Goal: Information Seeking & Learning: Learn about a topic

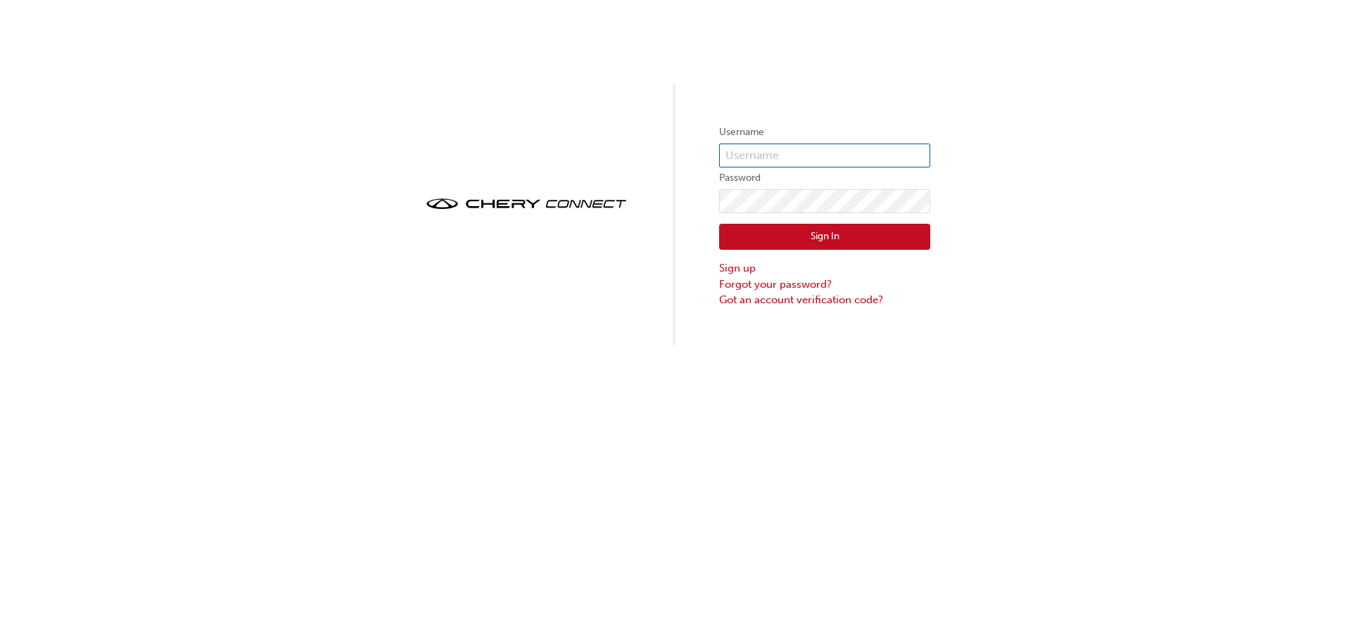
type input "CHAU0367"
click at [832, 237] on button "Sign In" at bounding box center [824, 237] width 211 height 27
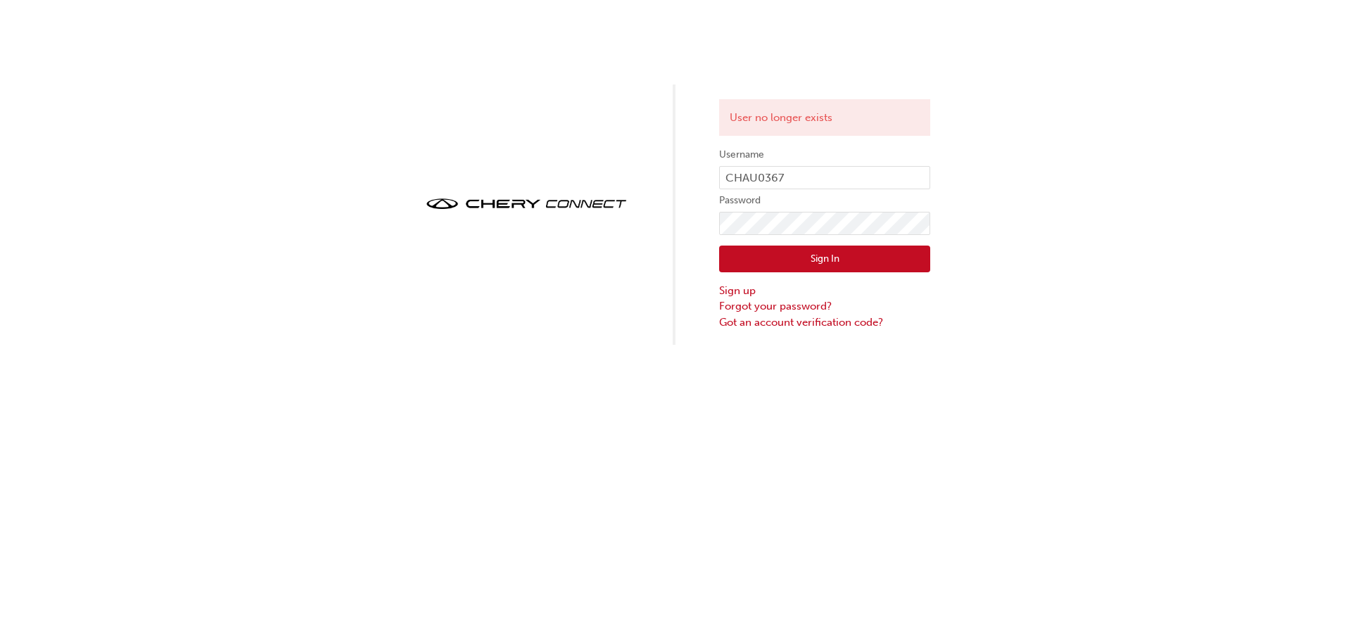
click at [787, 259] on button "Sign In" at bounding box center [824, 259] width 211 height 27
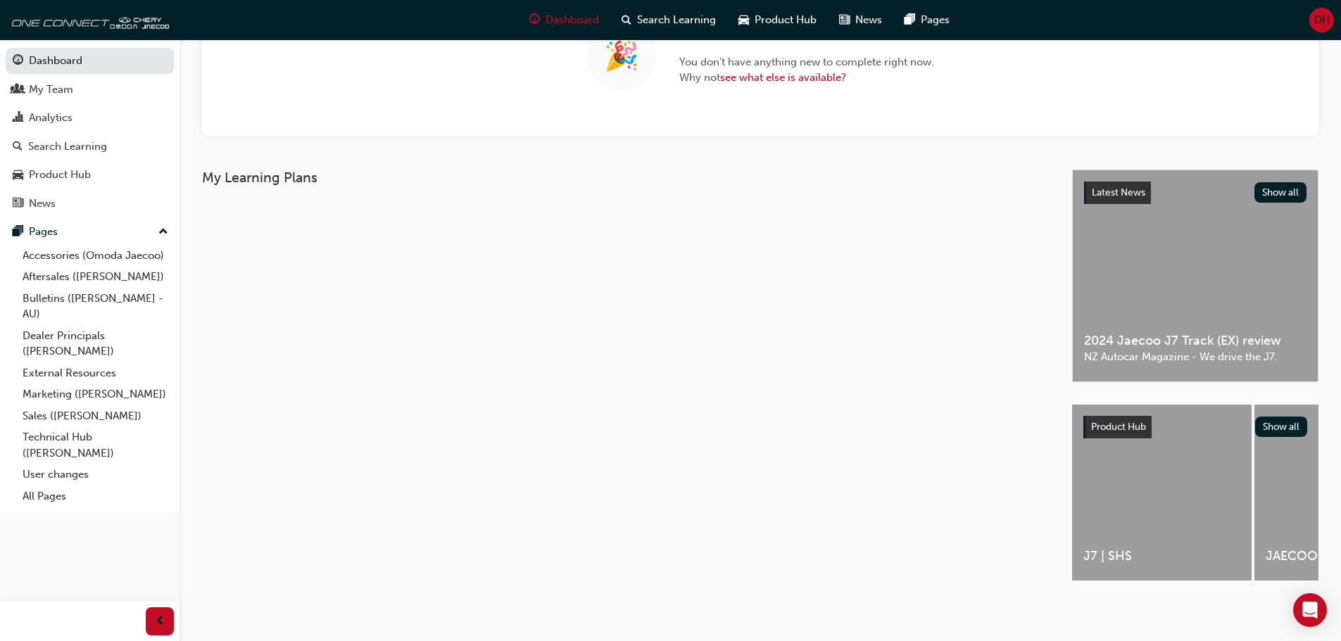
scroll to position [157, 0]
click at [1285, 424] on button "Show all" at bounding box center [1281, 427] width 53 height 20
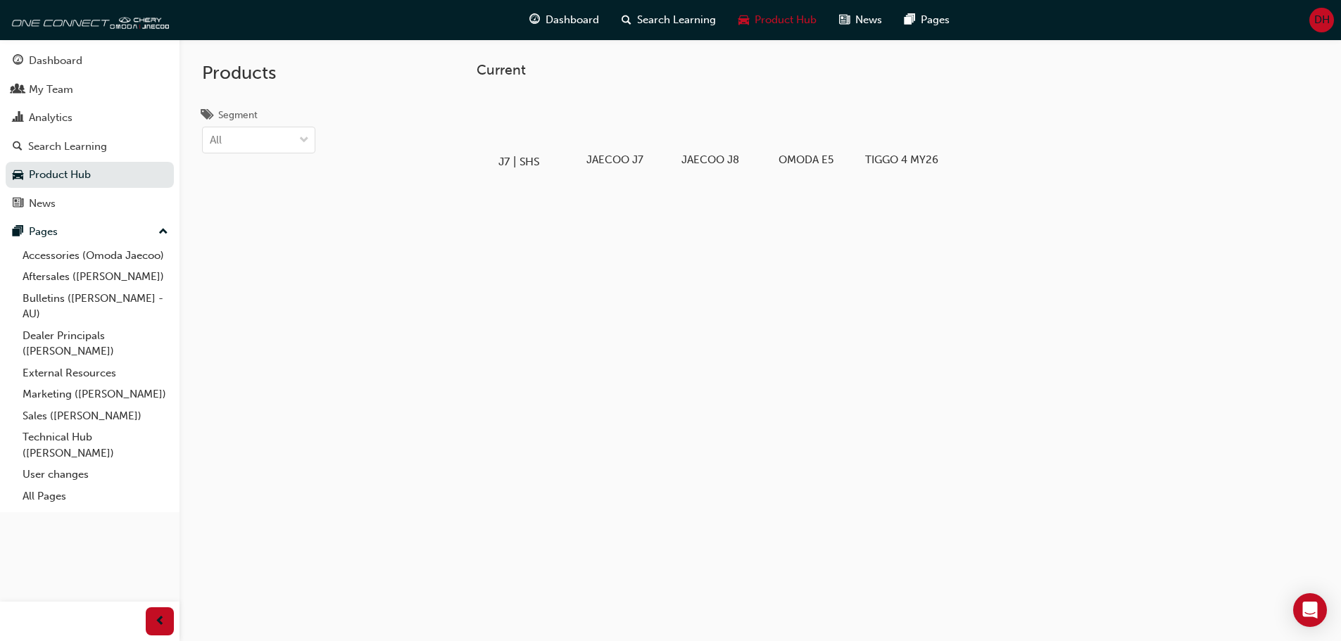
click at [523, 117] on div at bounding box center [518, 121] width 78 height 56
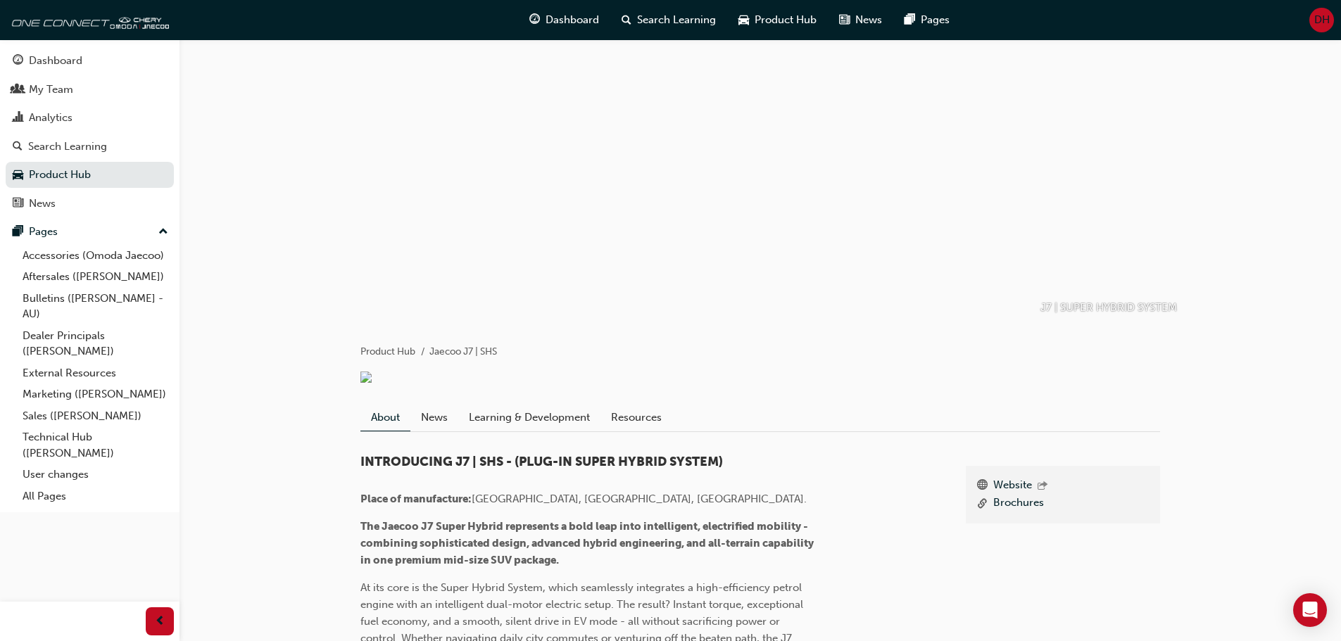
scroll to position [70, 0]
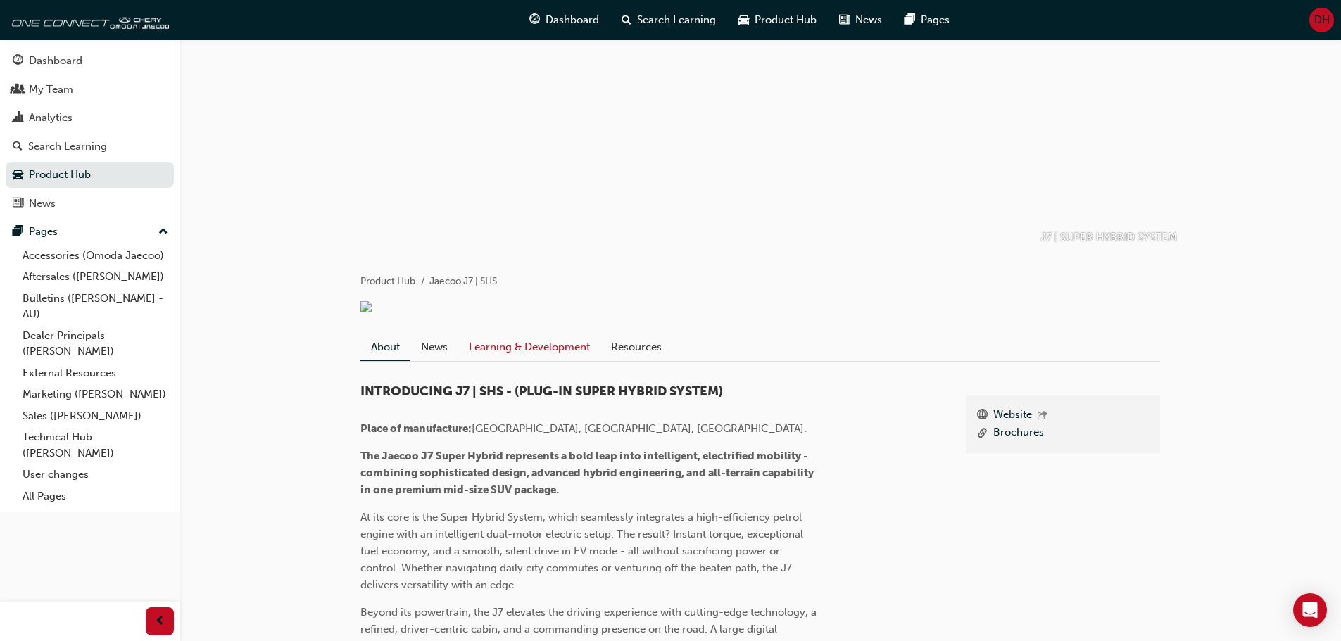
click at [517, 360] on link "Learning & Development" at bounding box center [529, 347] width 142 height 27
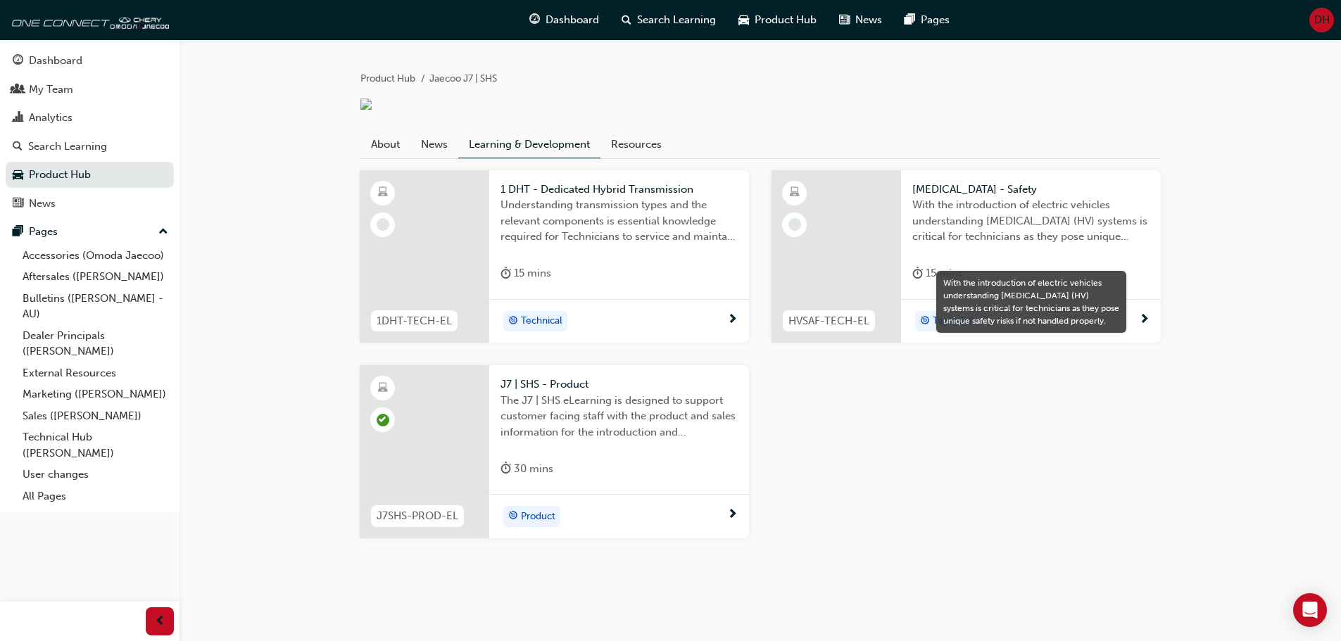
scroll to position [290, 0]
click at [555, 427] on span "The J7 | SHS eLearning is designed to support customer facing staff with the pr…" at bounding box center [618, 417] width 237 height 48
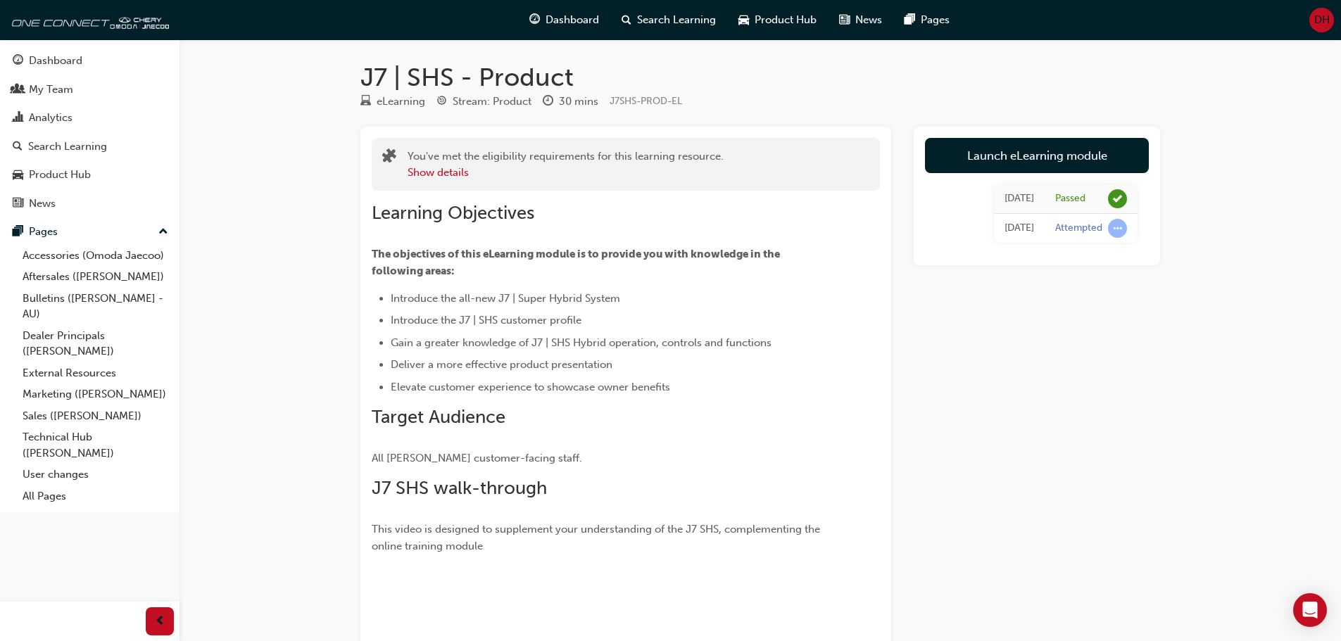
scroll to position [290, 0]
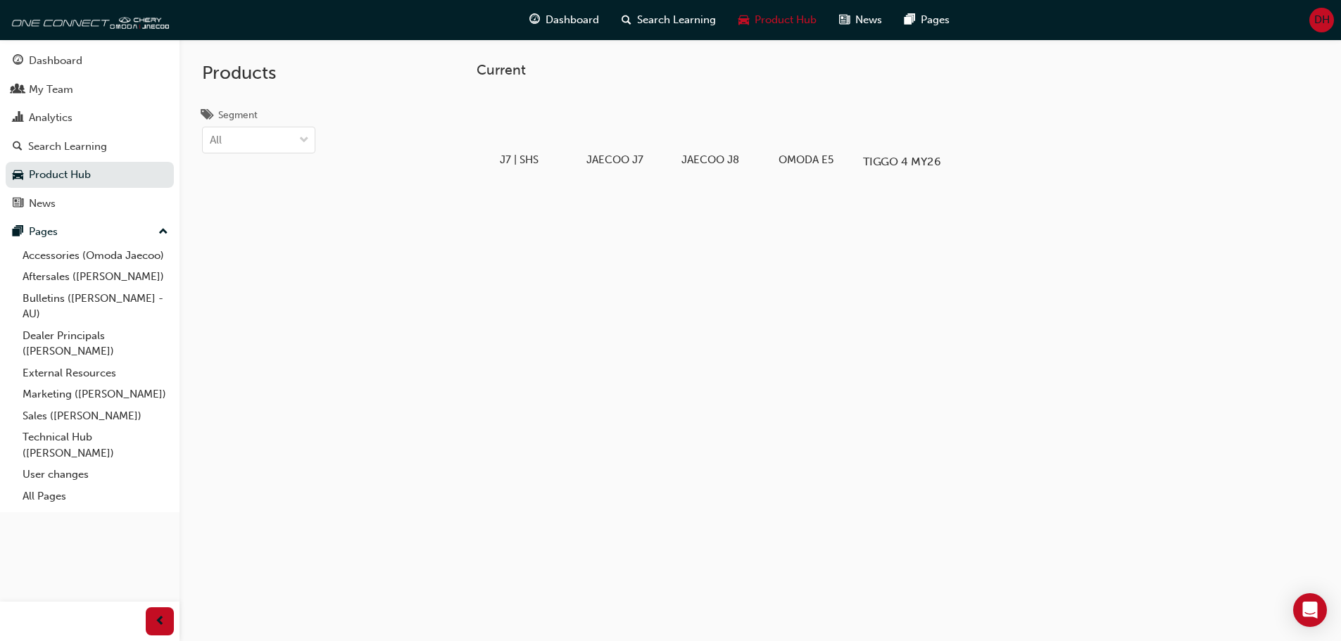
click at [899, 129] on div at bounding box center [901, 121] width 78 height 56
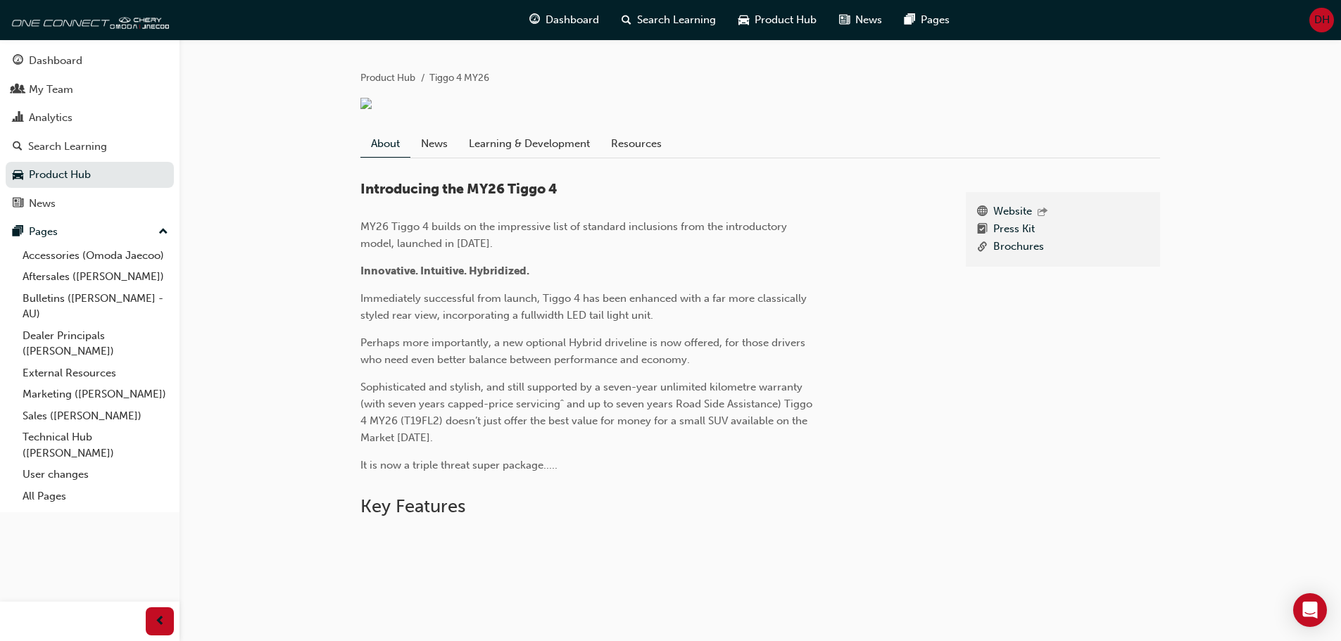
scroll to position [433, 0]
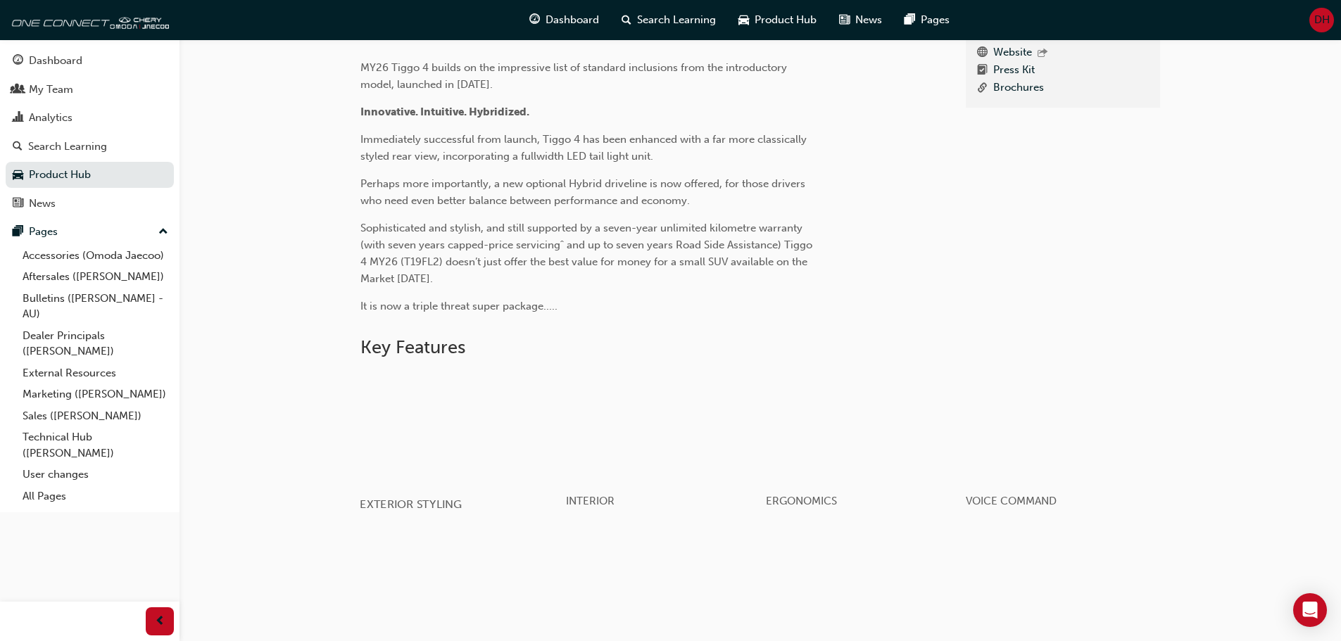
click at [526, 371] on div "button" at bounding box center [460, 427] width 201 height 113
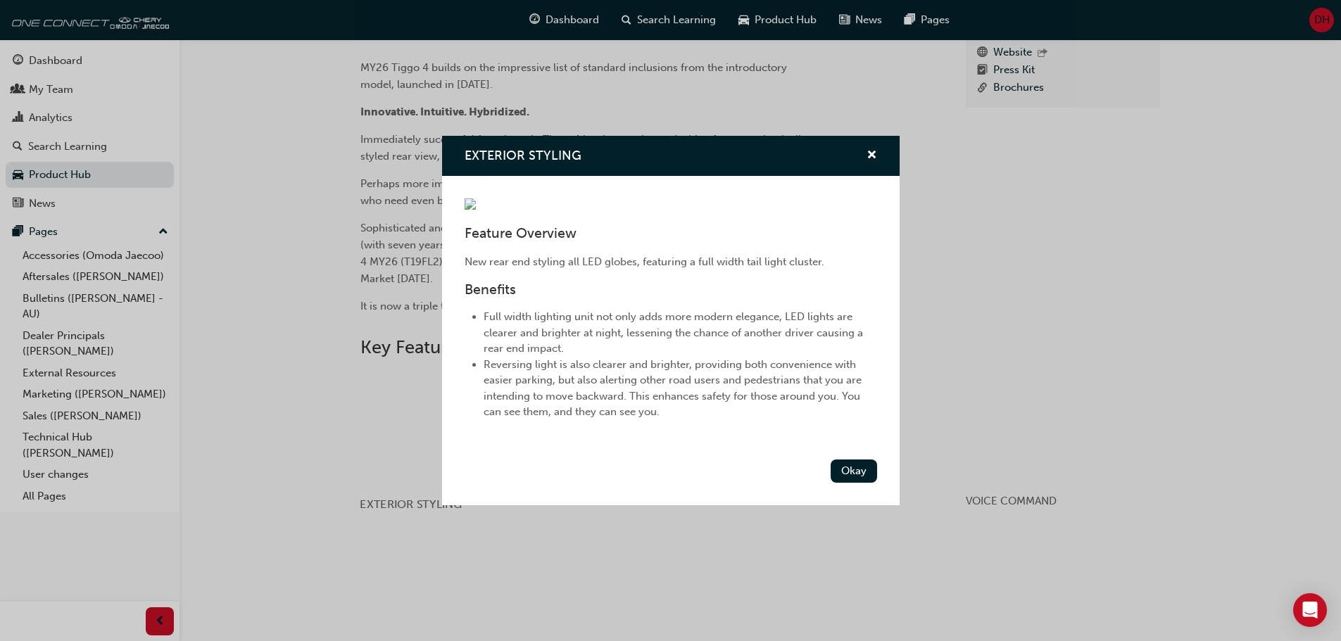
scroll to position [70, 0]
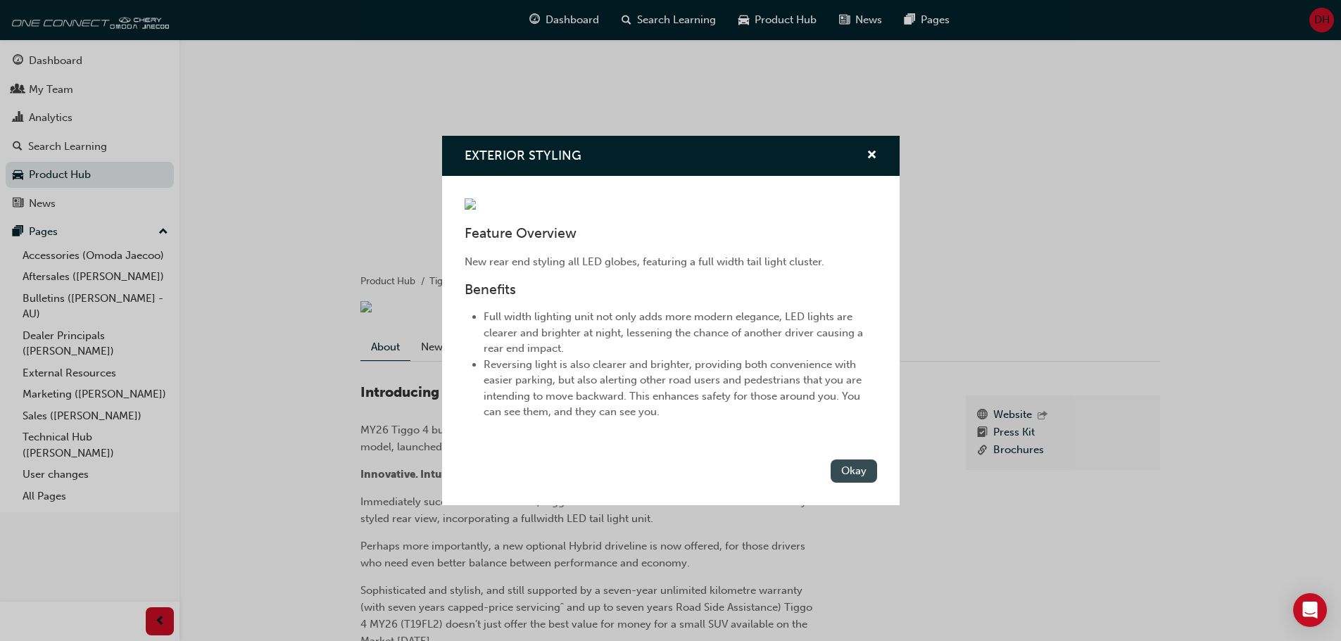
click at [853, 483] on button "Okay" at bounding box center [853, 471] width 46 height 23
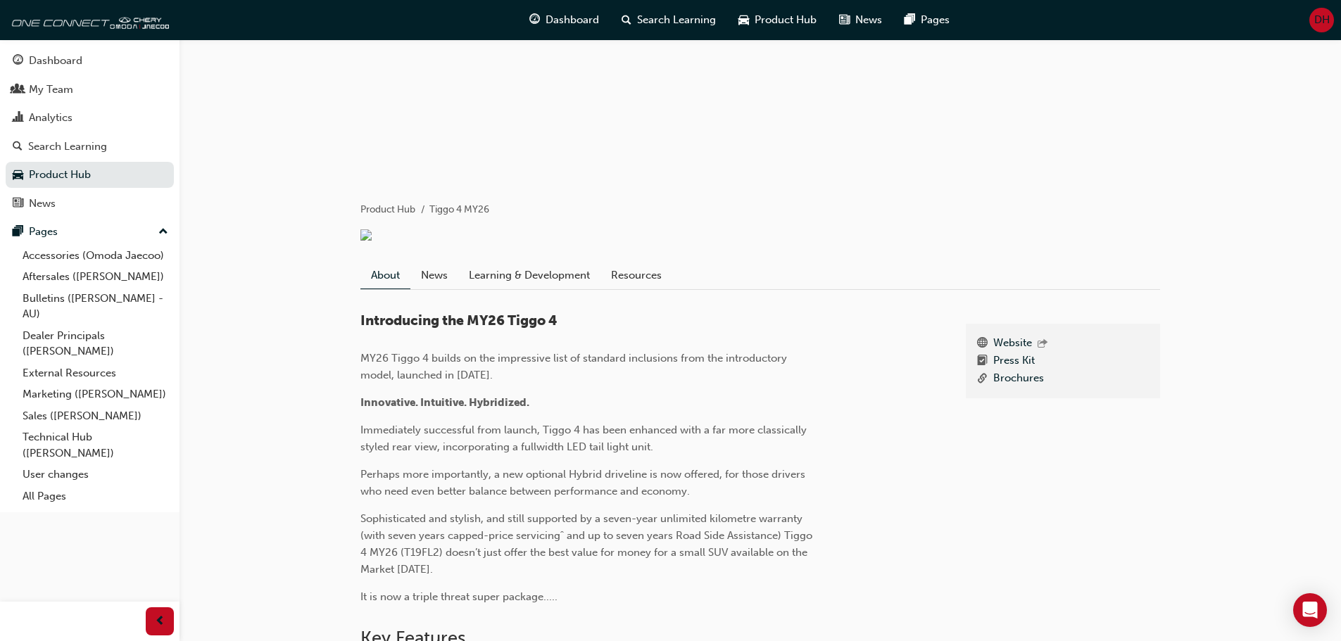
scroll to position [218, 0]
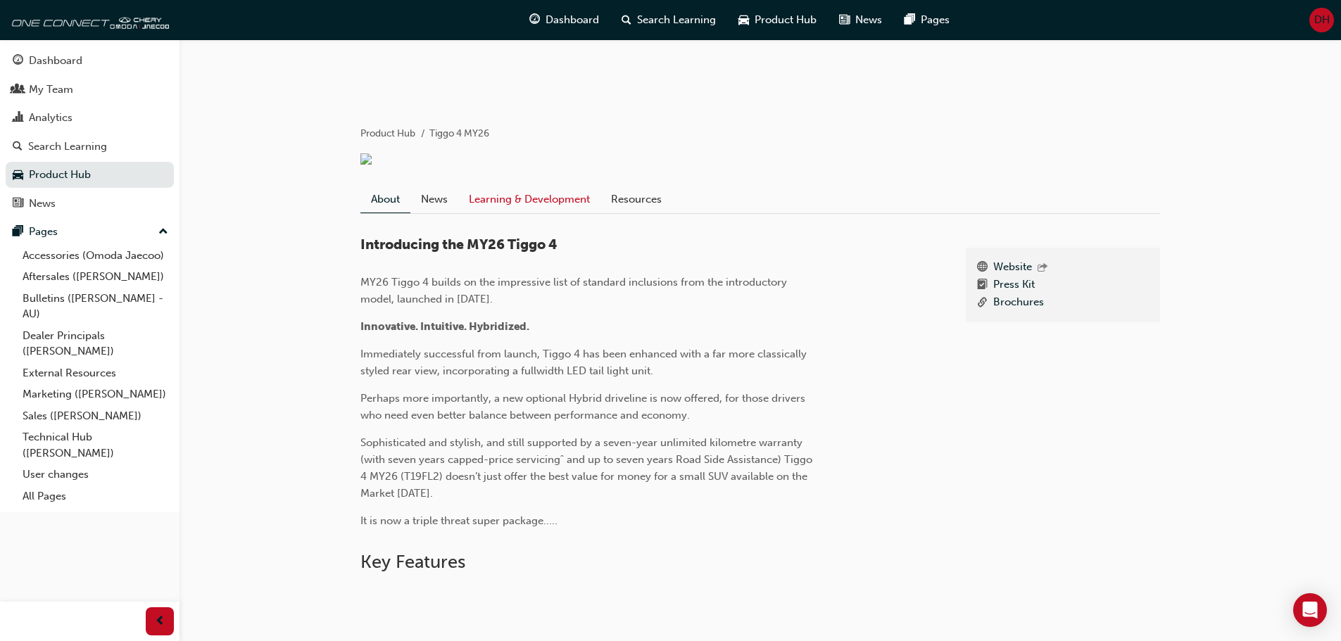
click at [531, 205] on link "Learning & Development" at bounding box center [529, 199] width 142 height 27
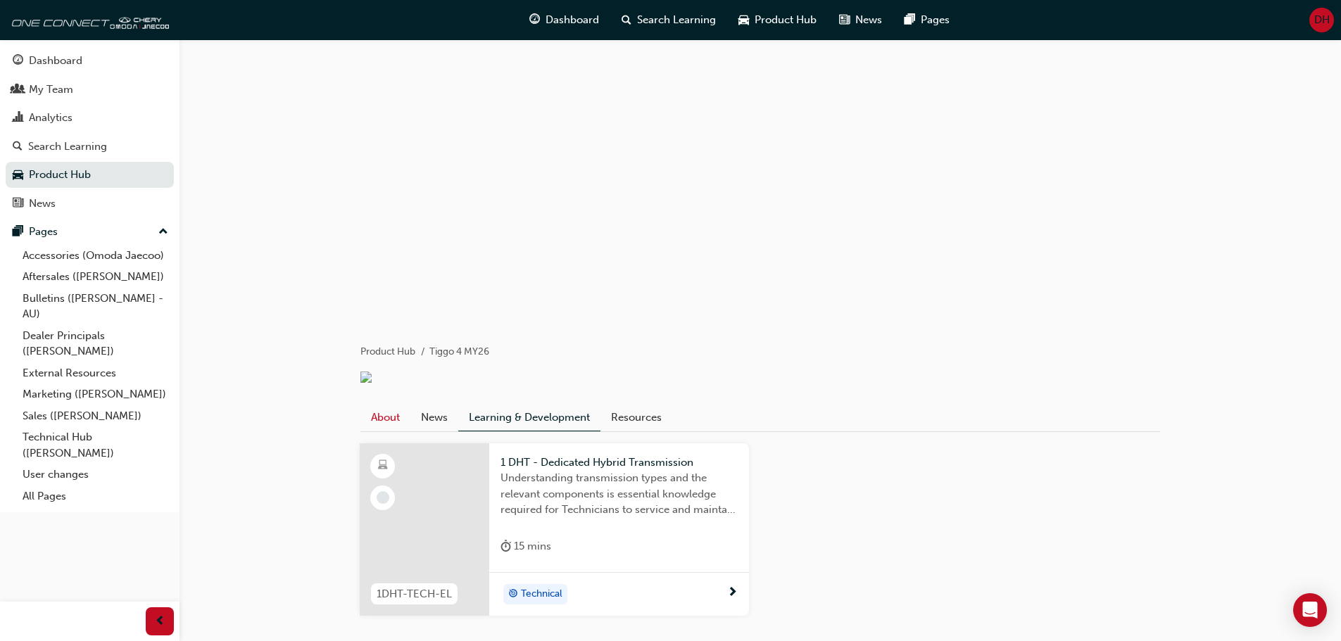
click at [379, 427] on link "About" at bounding box center [385, 417] width 50 height 27
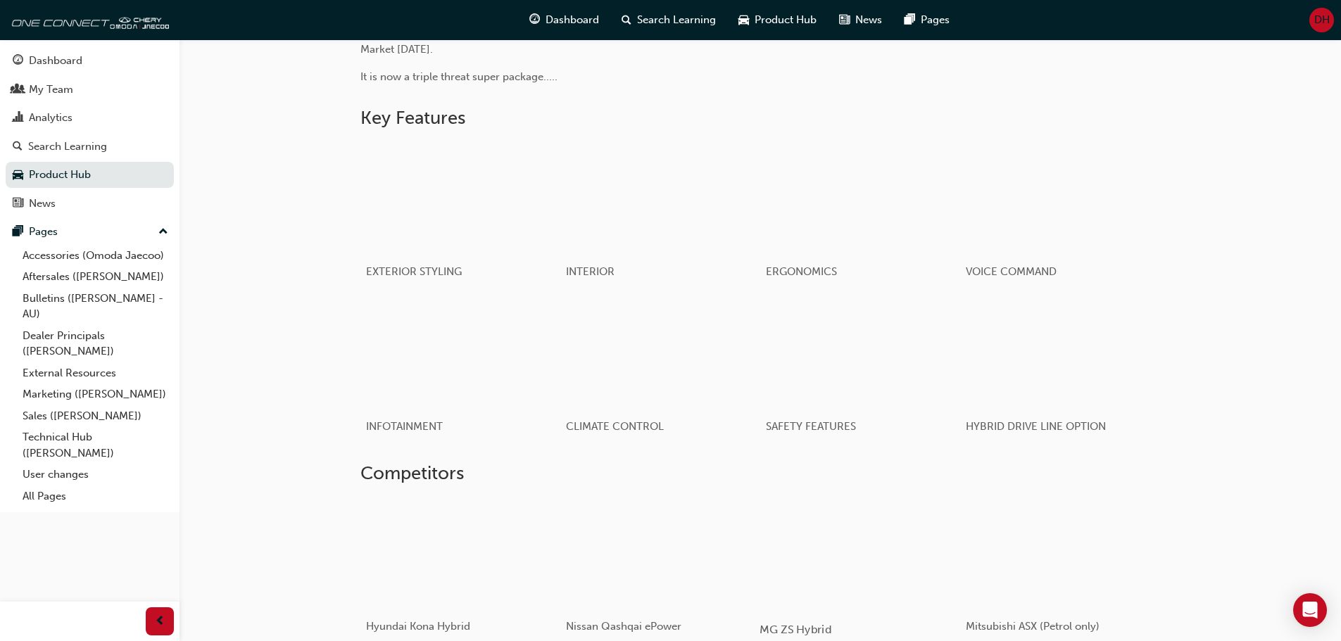
scroll to position [654, 0]
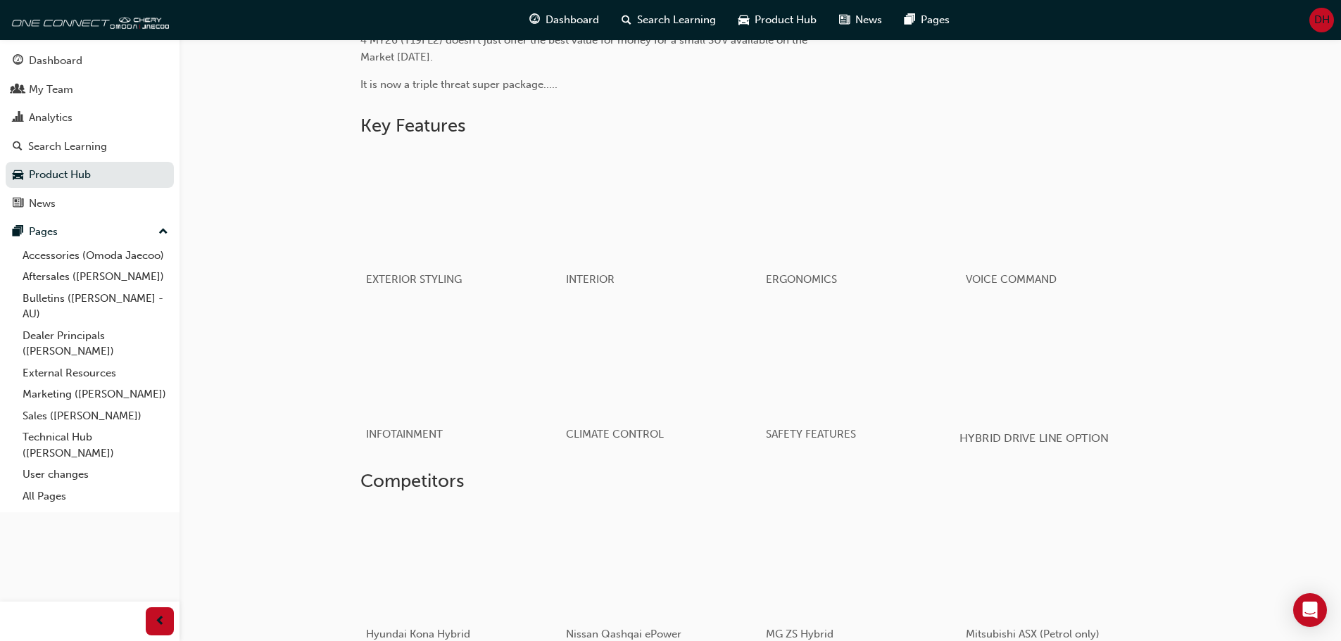
click at [1030, 384] on div "button" at bounding box center [1059, 361] width 201 height 113
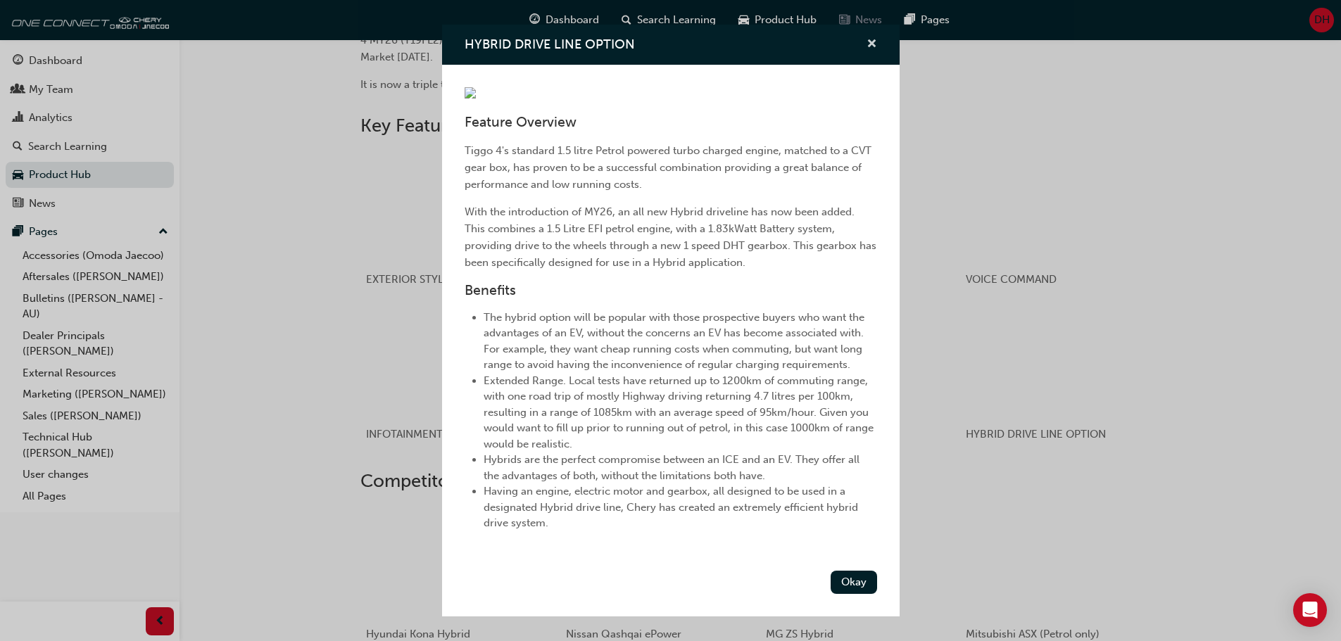
click at [866, 36] on button "HYBRID DRIVE LINE OPTION" at bounding box center [871, 45] width 11 height 18
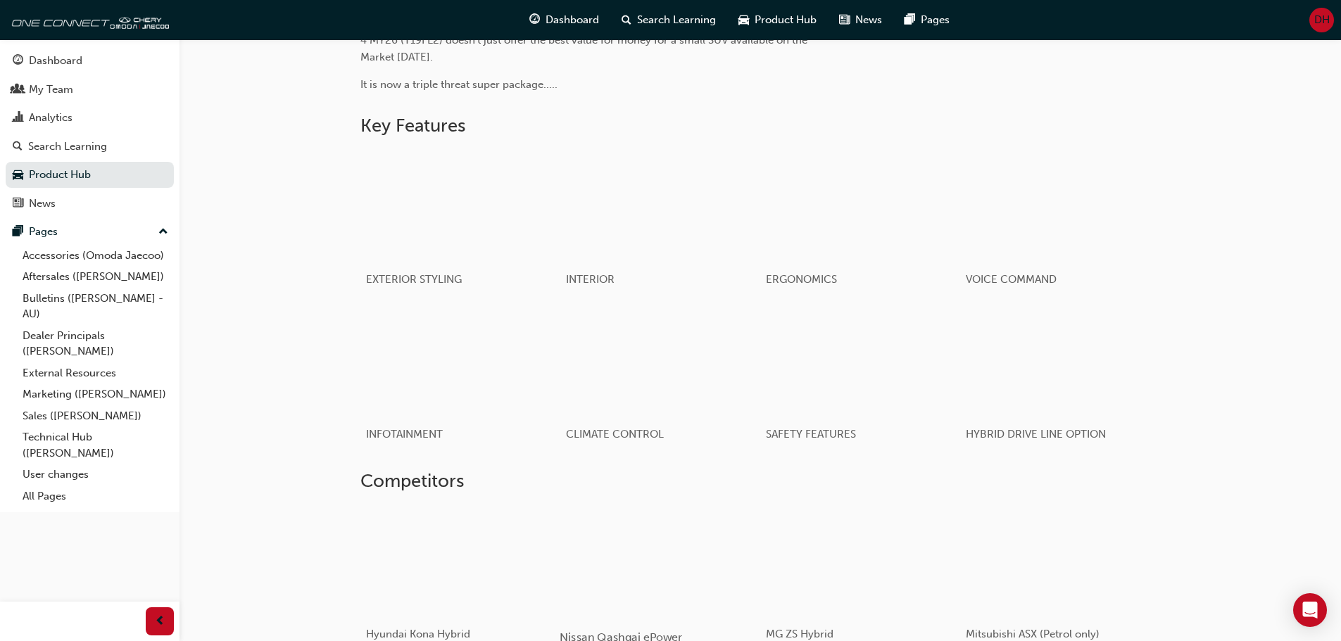
click at [621, 505] on div at bounding box center [642, 561] width 167 height 112
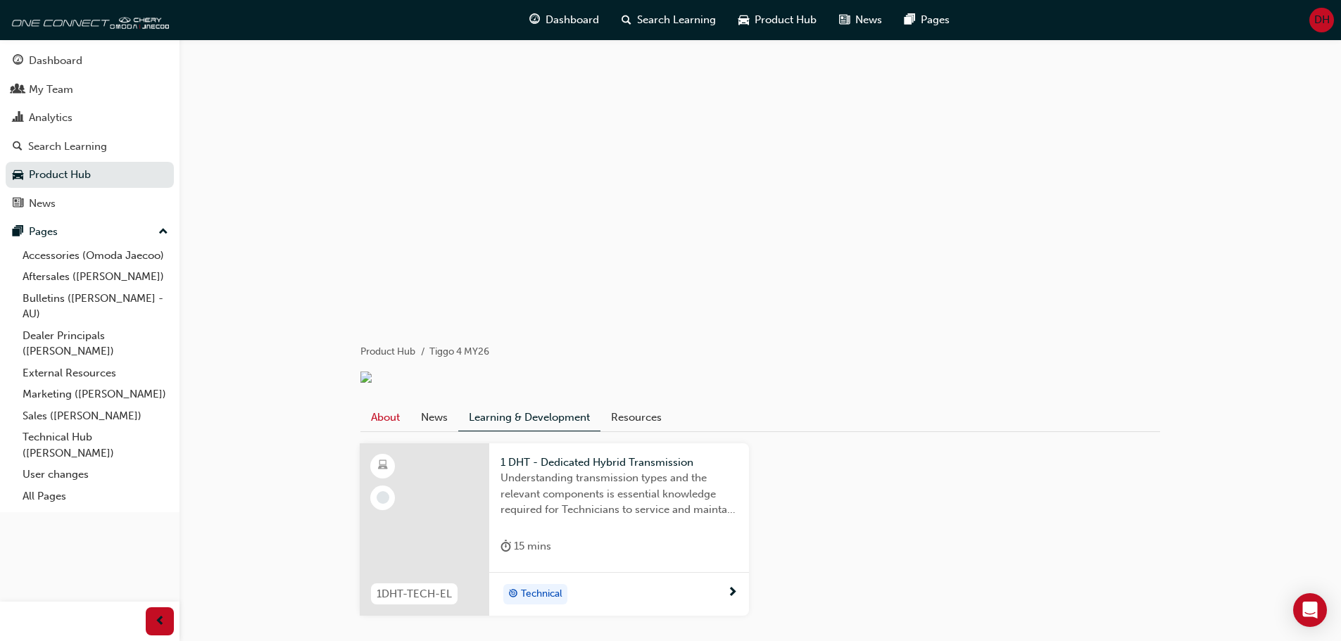
click at [387, 425] on link "About" at bounding box center [385, 417] width 50 height 27
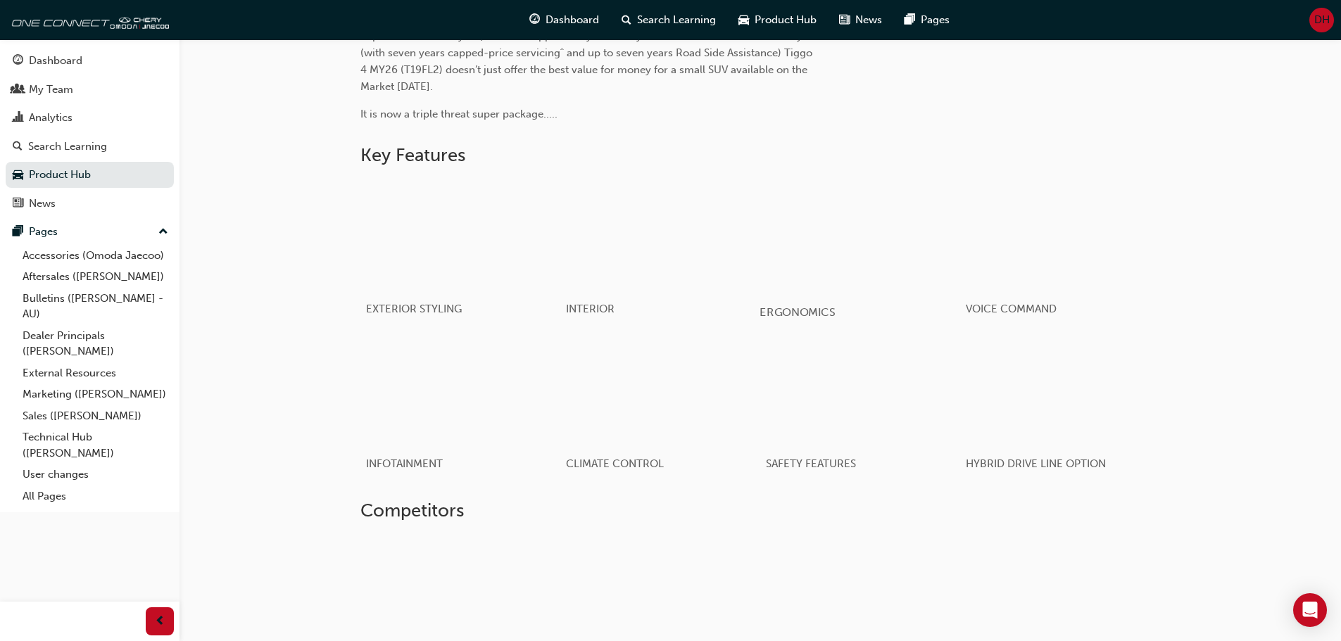
scroll to position [795, 0]
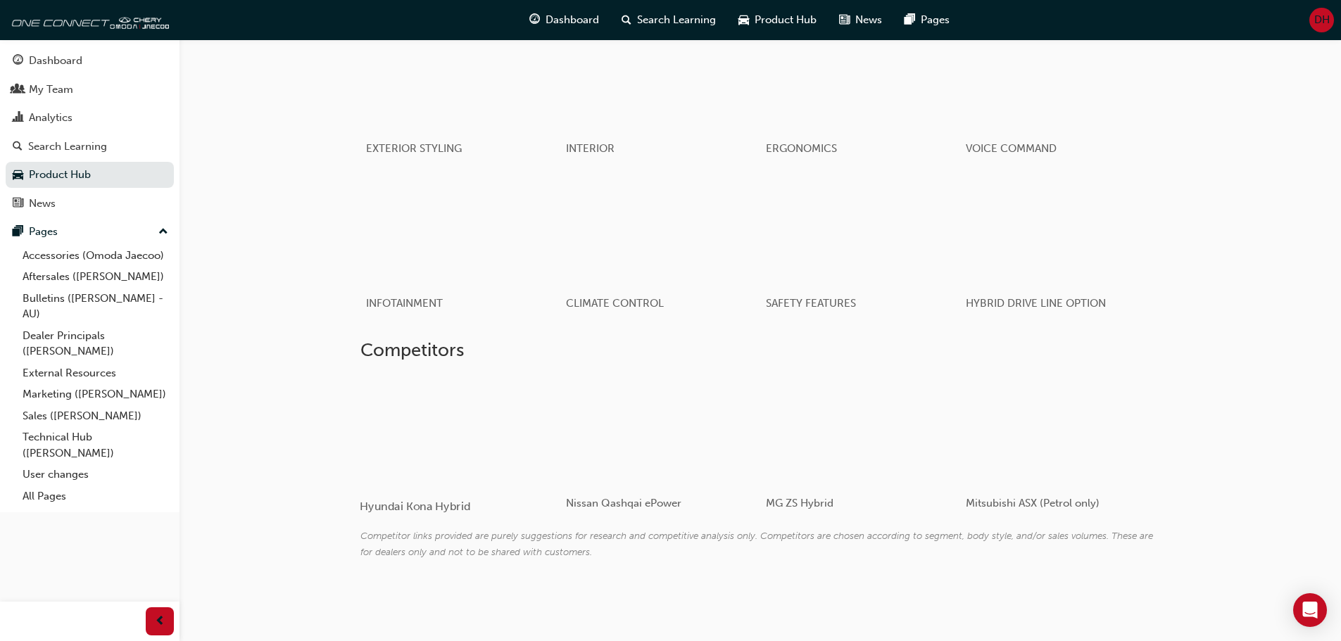
click at [442, 438] on div at bounding box center [443, 430] width 167 height 112
click at [872, 435] on div at bounding box center [842, 430] width 167 height 112
click at [1042, 444] on div at bounding box center [1042, 430] width 167 height 112
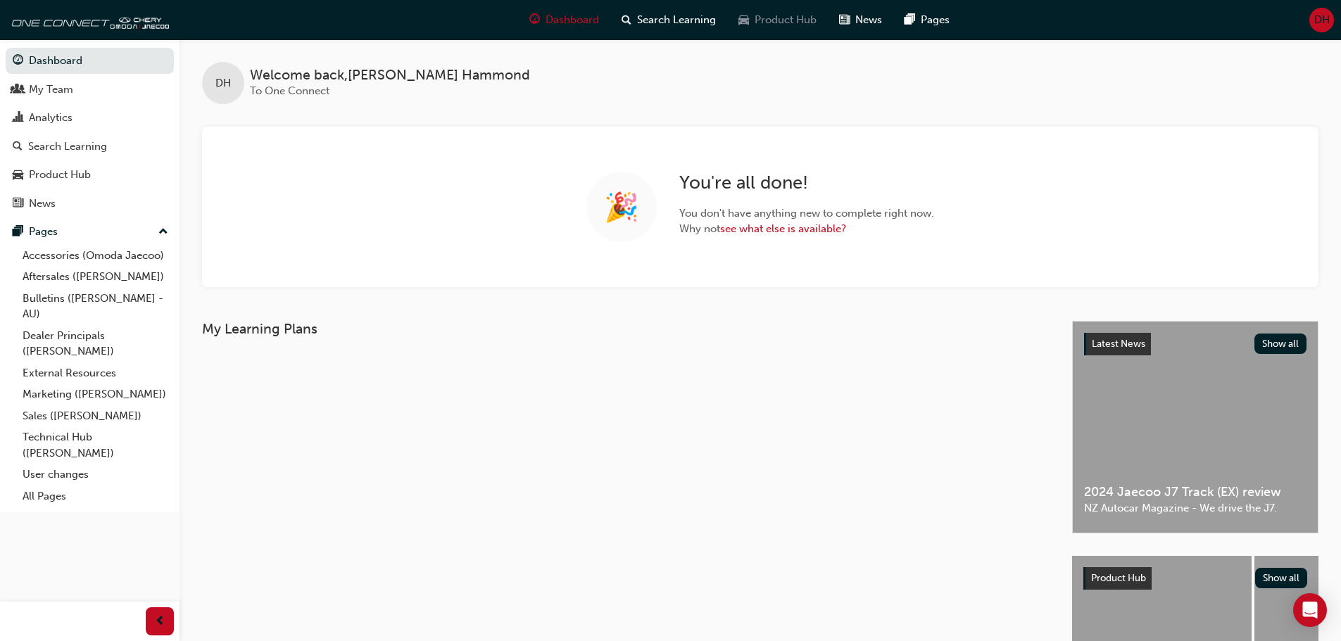
click at [780, 18] on span "Product Hub" at bounding box center [785, 20] width 62 height 16
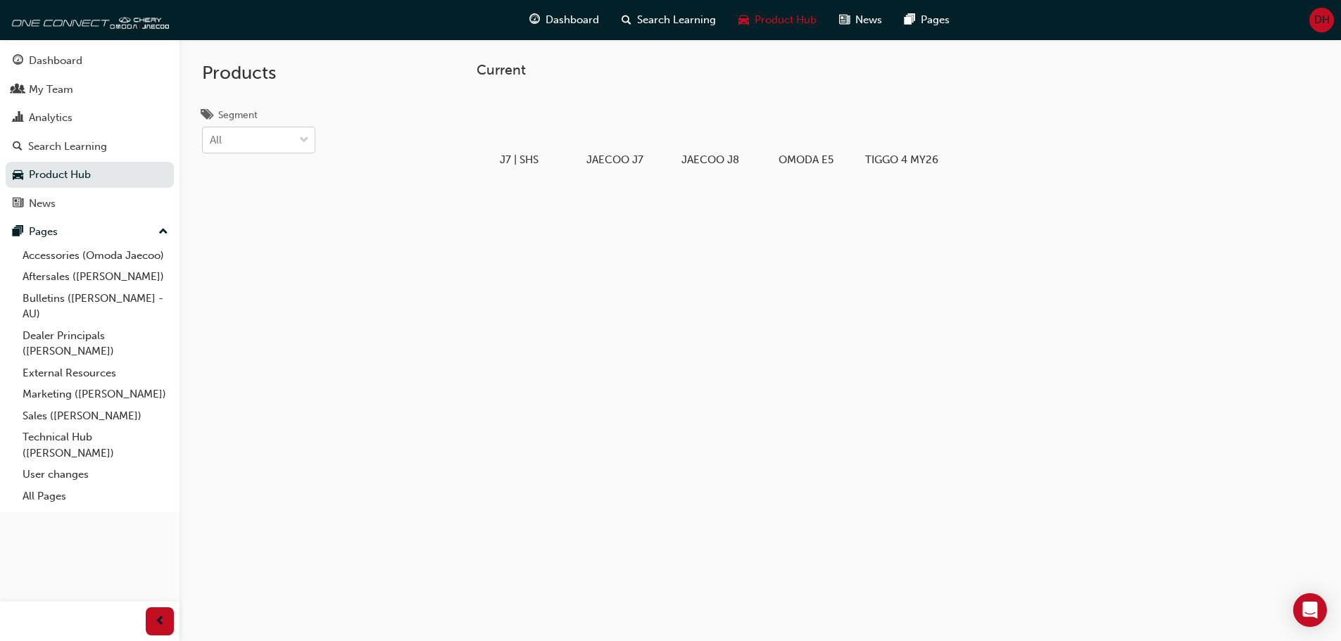
click at [305, 143] on span "down-icon" at bounding box center [304, 141] width 10 height 18
click at [211, 143] on input "Segment All" at bounding box center [210, 140] width 1 height 12
click at [262, 200] on div "Hybrid" at bounding box center [258, 202] width 113 height 27
click at [296, 139] on div at bounding box center [291, 139] width 46 height 25
click at [211, 139] on input "Segment option Hybrid, selected. 0 results available. Select is focused ,type t…" at bounding box center [210, 140] width 1 height 12
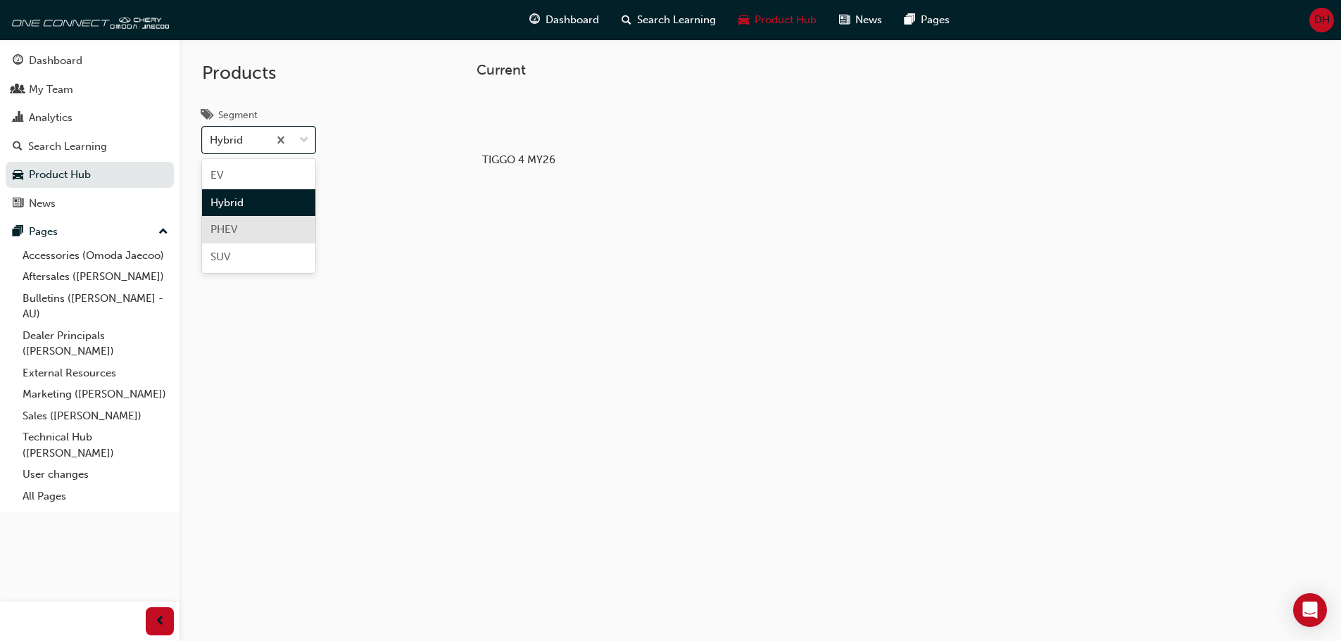
click at [274, 225] on div "PHEV" at bounding box center [258, 229] width 113 height 27
click at [574, 20] on span "Dashboard" at bounding box center [571, 20] width 53 height 16
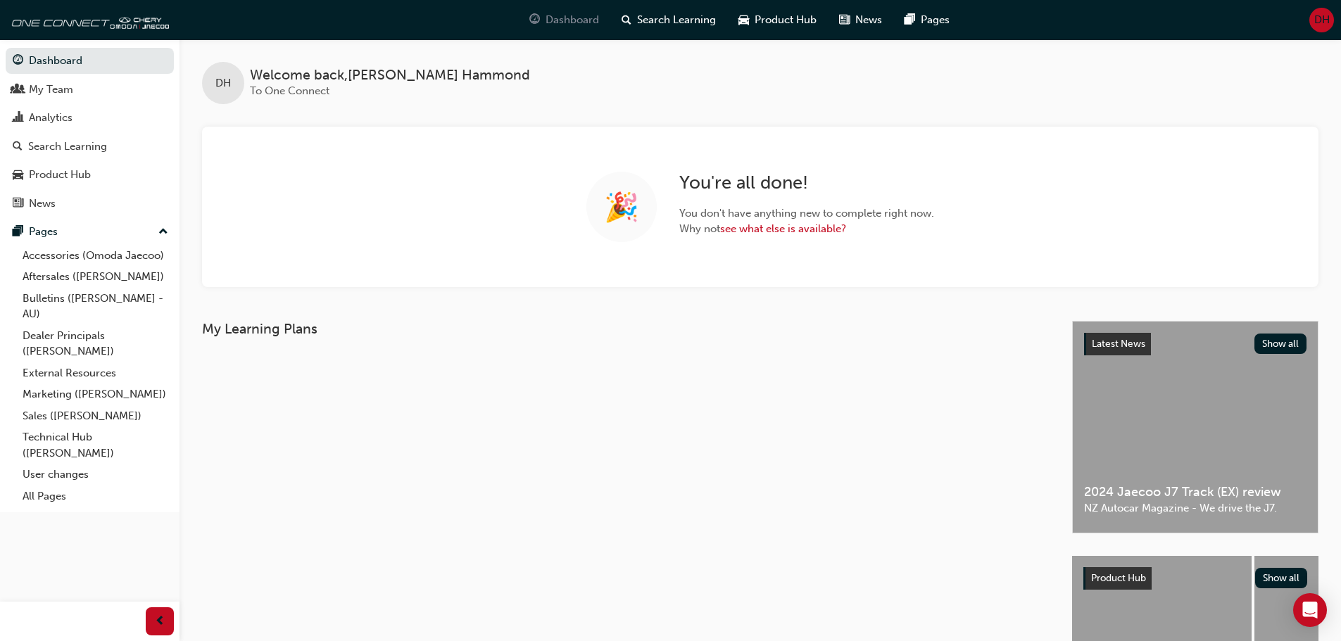
click at [571, 16] on span "Dashboard" at bounding box center [571, 20] width 53 height 16
click at [665, 20] on span "Search Learning" at bounding box center [676, 20] width 79 height 16
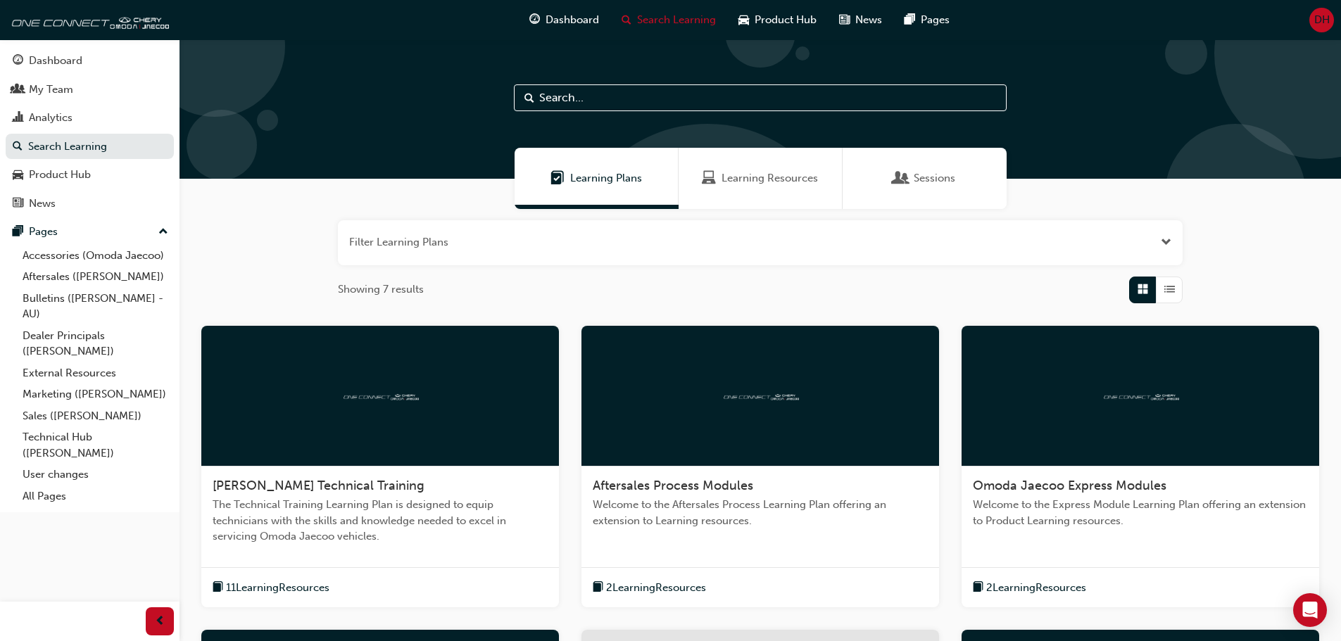
click at [572, 99] on input "text" at bounding box center [760, 97] width 493 height 27
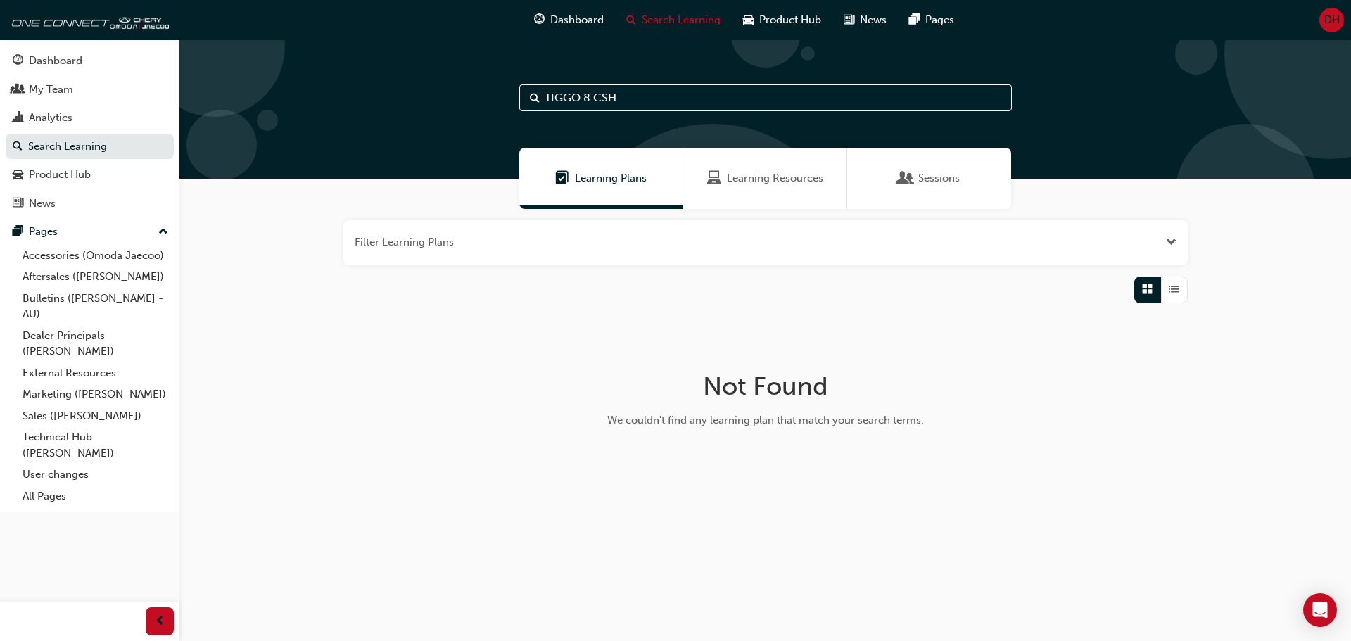
type input "TIGGO 8 CSH"
click at [775, 175] on span "Learning Resources" at bounding box center [775, 178] width 96 height 16
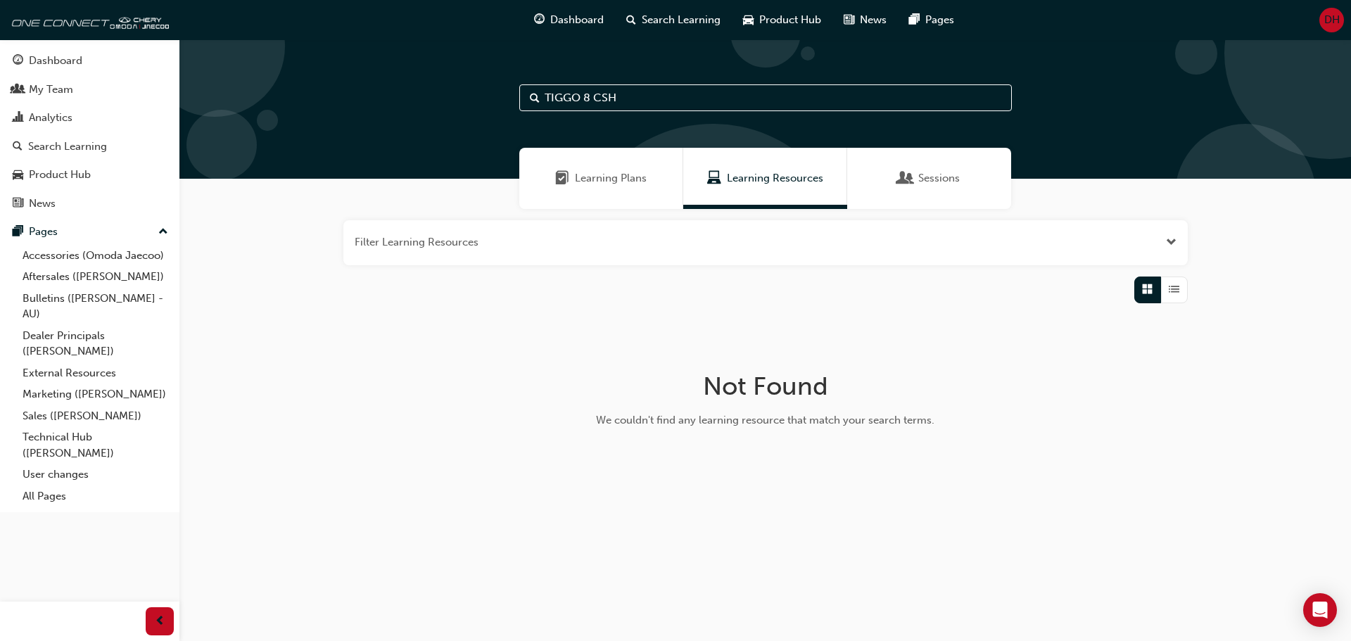
click at [630, 99] on input "TIGGO 8 CSH" at bounding box center [765, 97] width 493 height 27
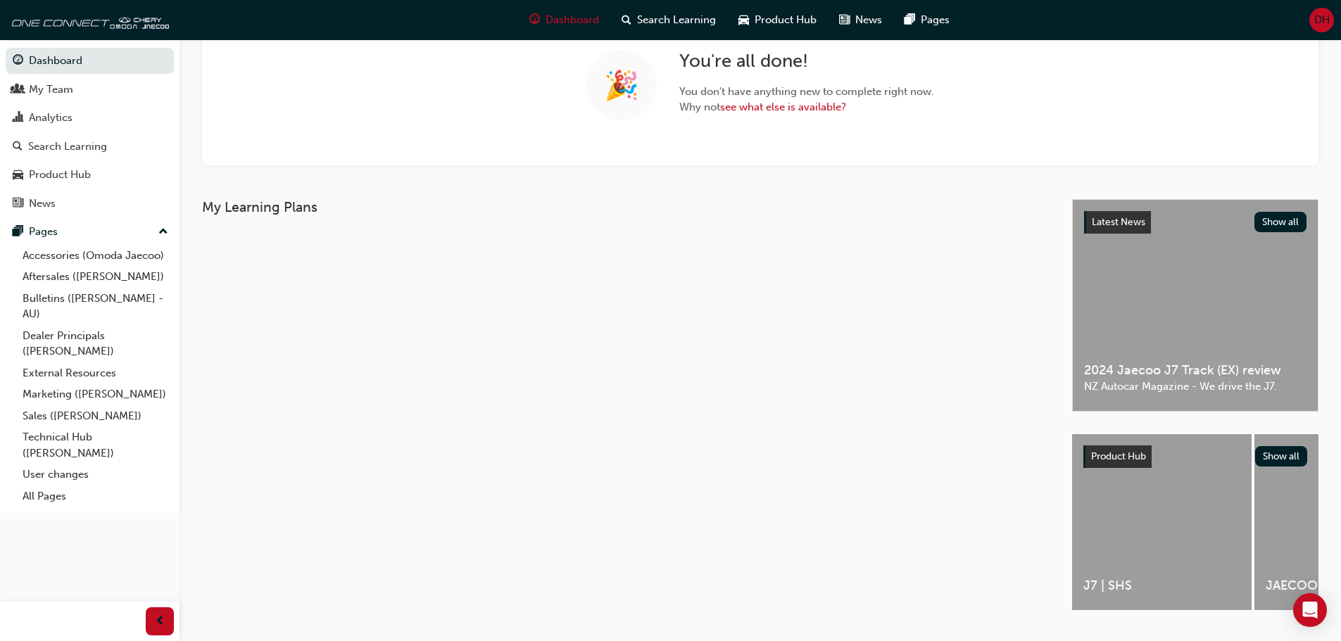
scroll to position [141, 0]
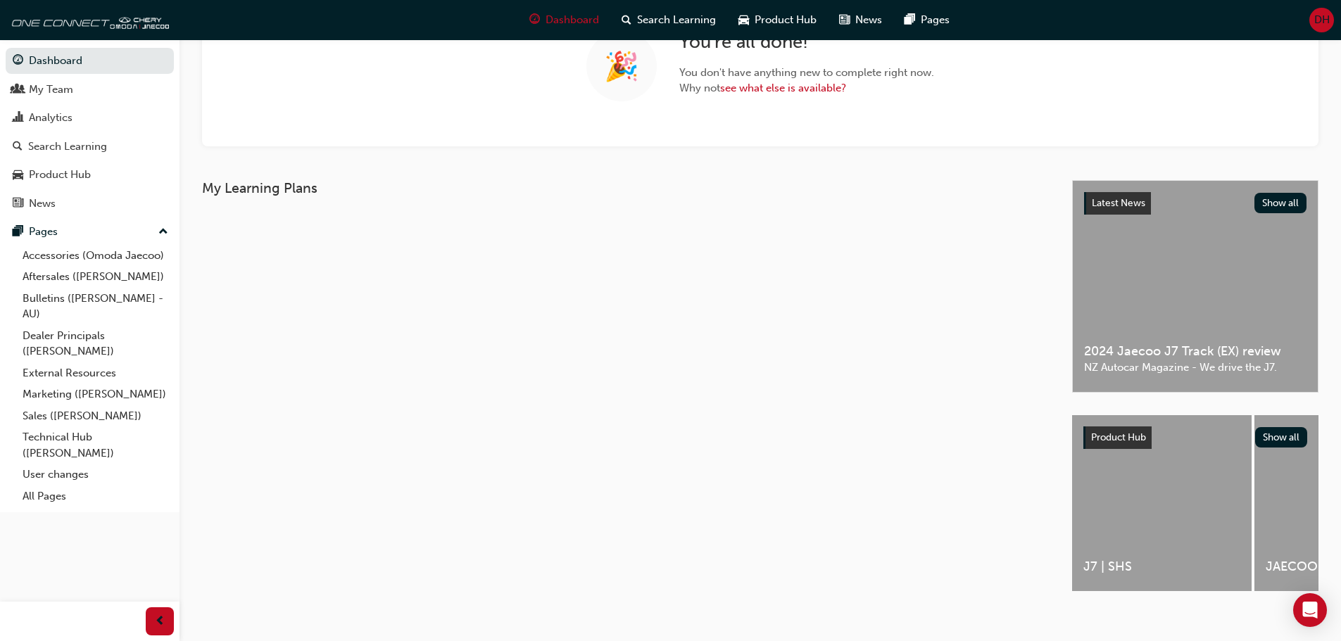
click at [1189, 494] on div "J7 | SHS" at bounding box center [1161, 503] width 179 height 176
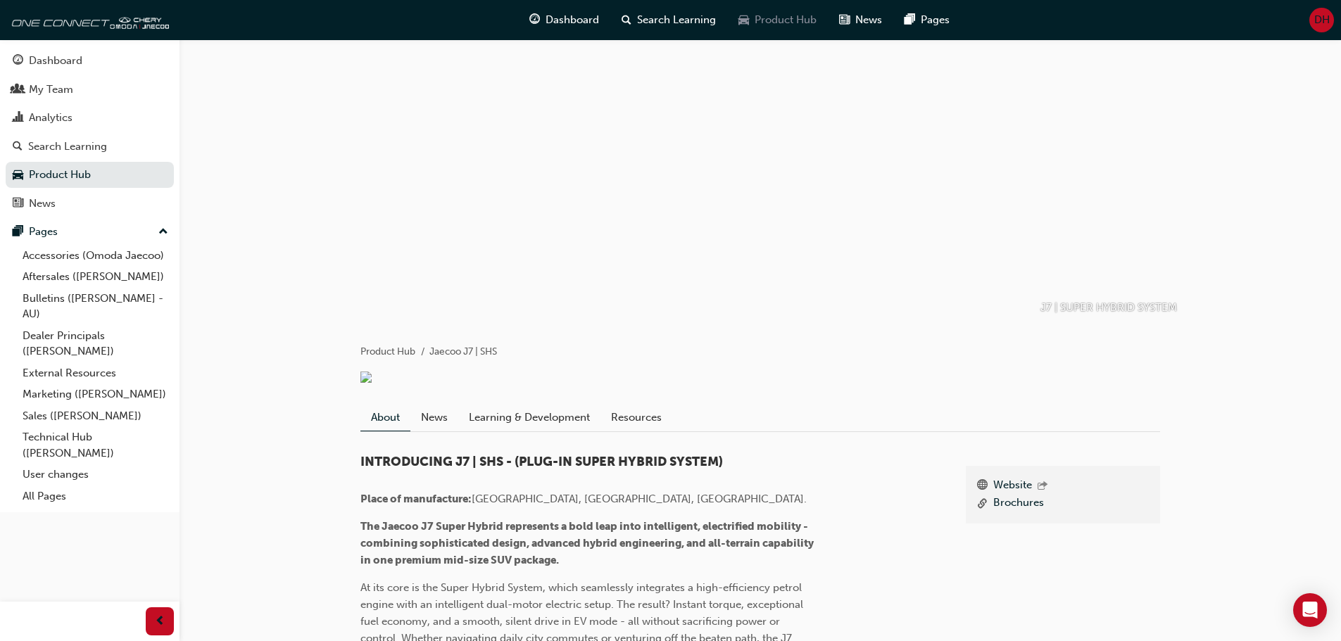
click at [775, 13] on span "Product Hub" at bounding box center [785, 20] width 62 height 16
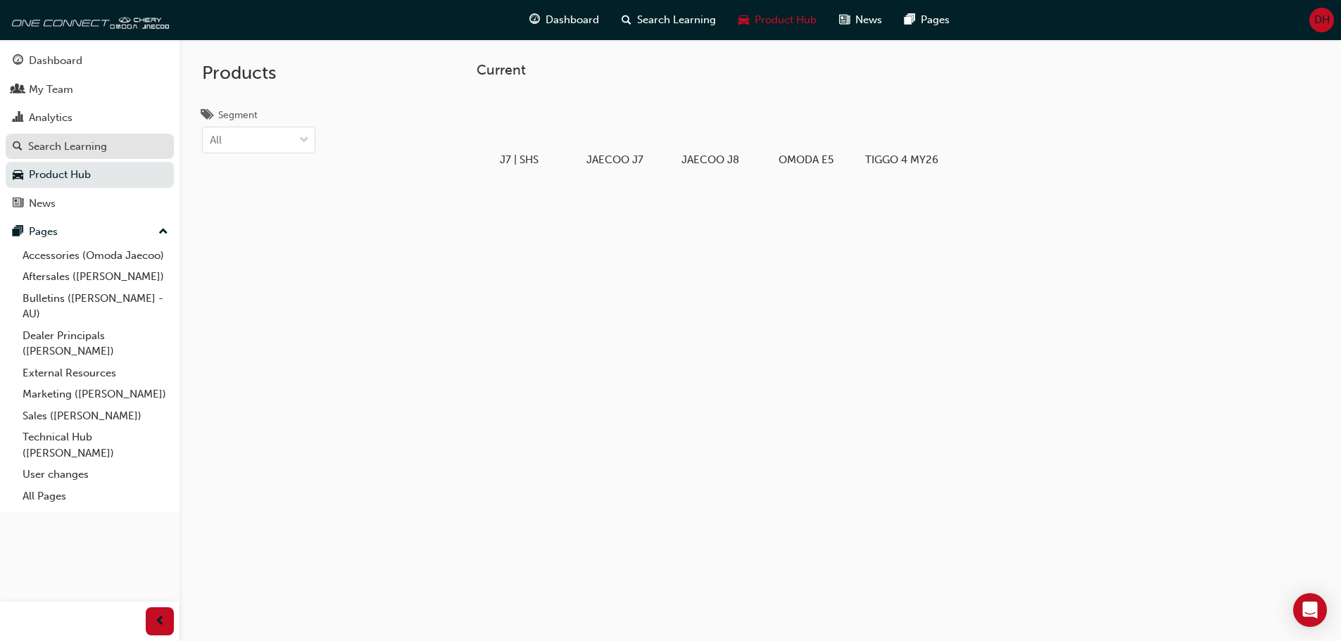
click at [84, 143] on div "Search Learning" at bounding box center [67, 147] width 79 height 16
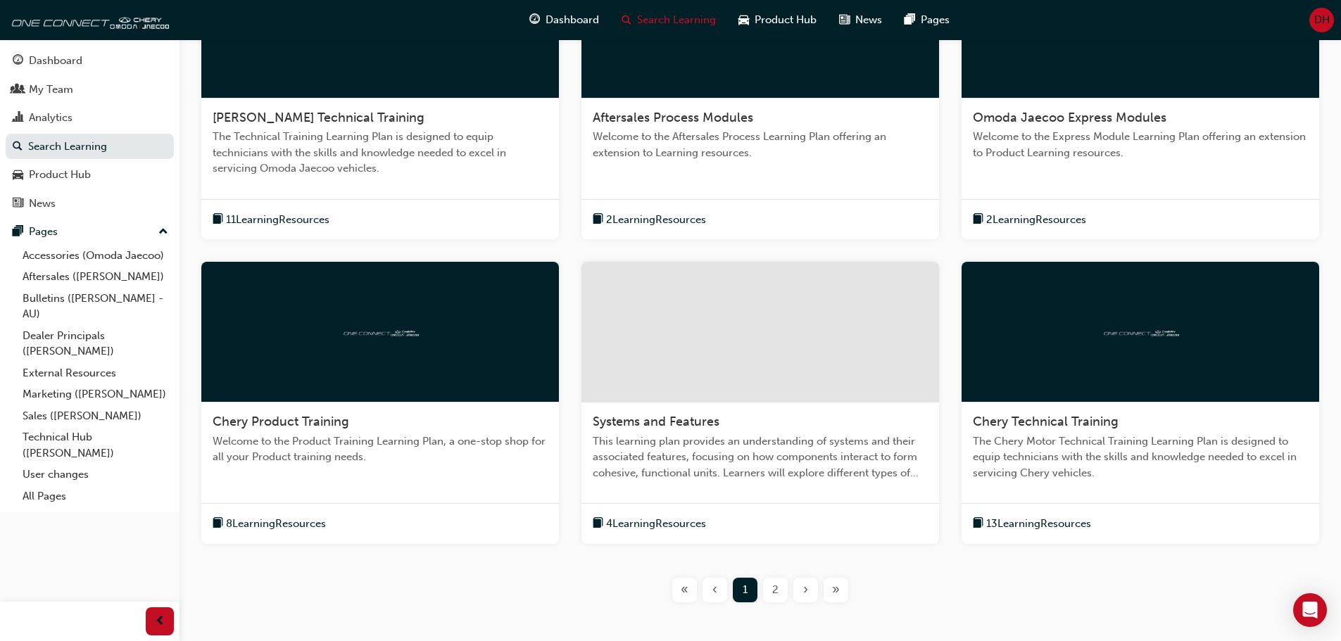
scroll to position [422, 0]
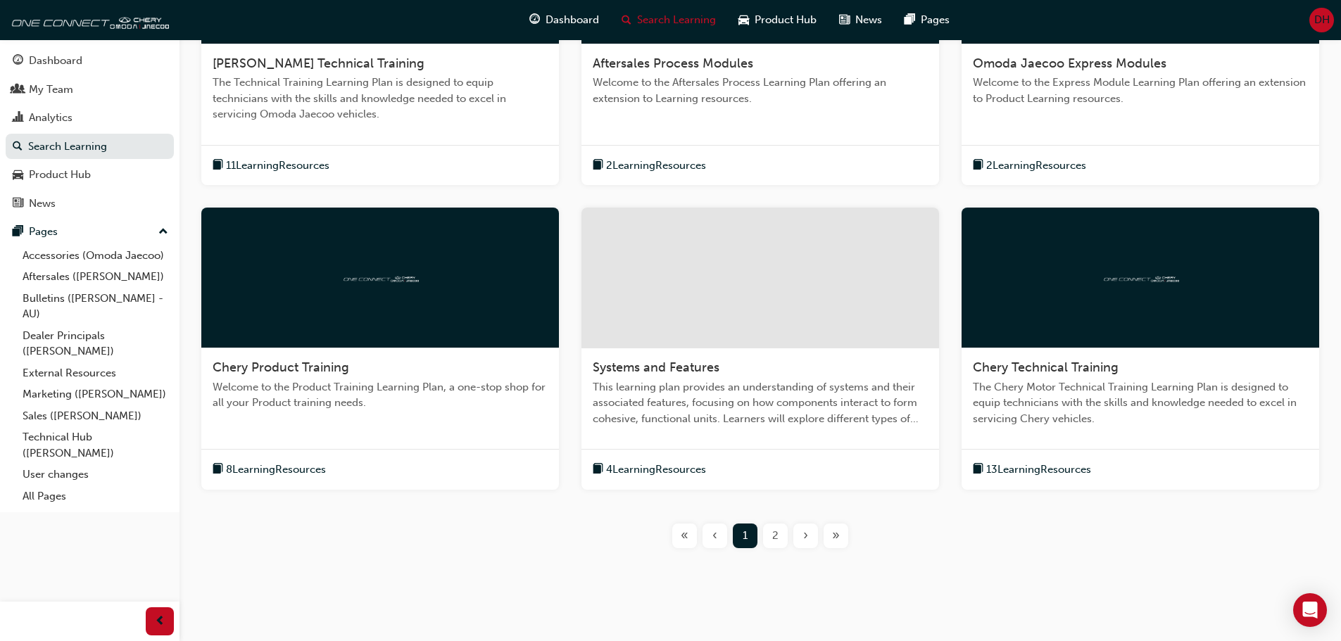
click at [396, 311] on div at bounding box center [379, 278] width 357 height 141
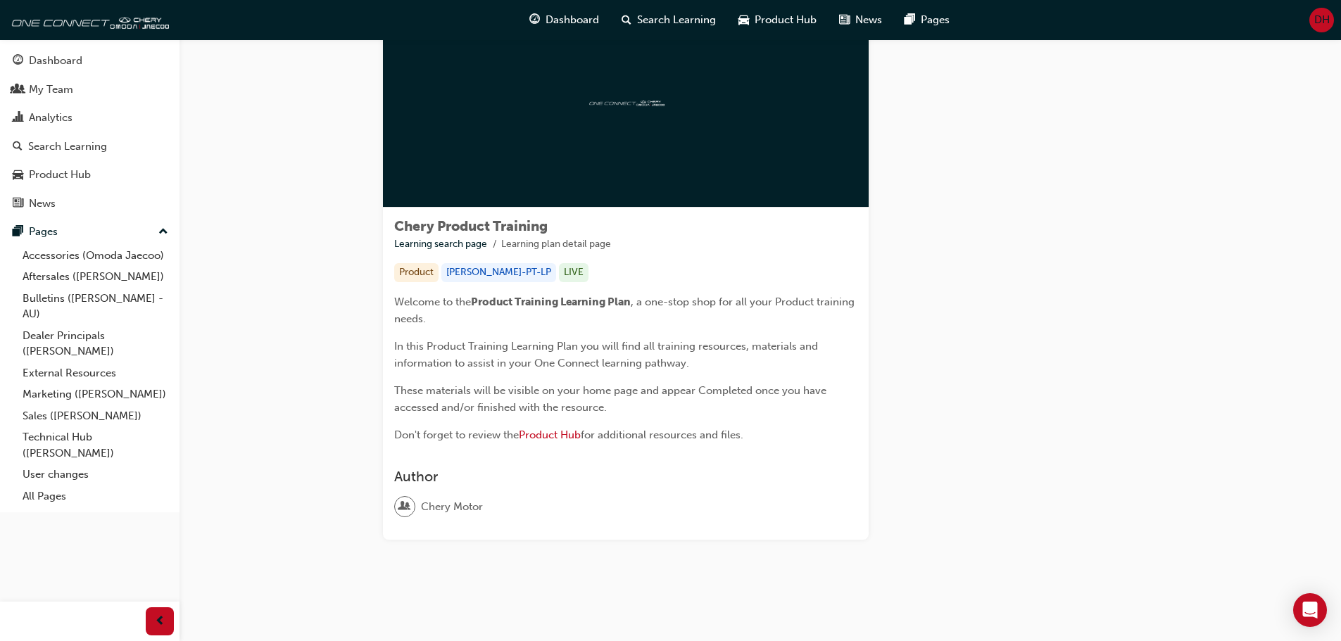
scroll to position [78, 0]
click at [557, 432] on span "Product Hub" at bounding box center [550, 433] width 62 height 13
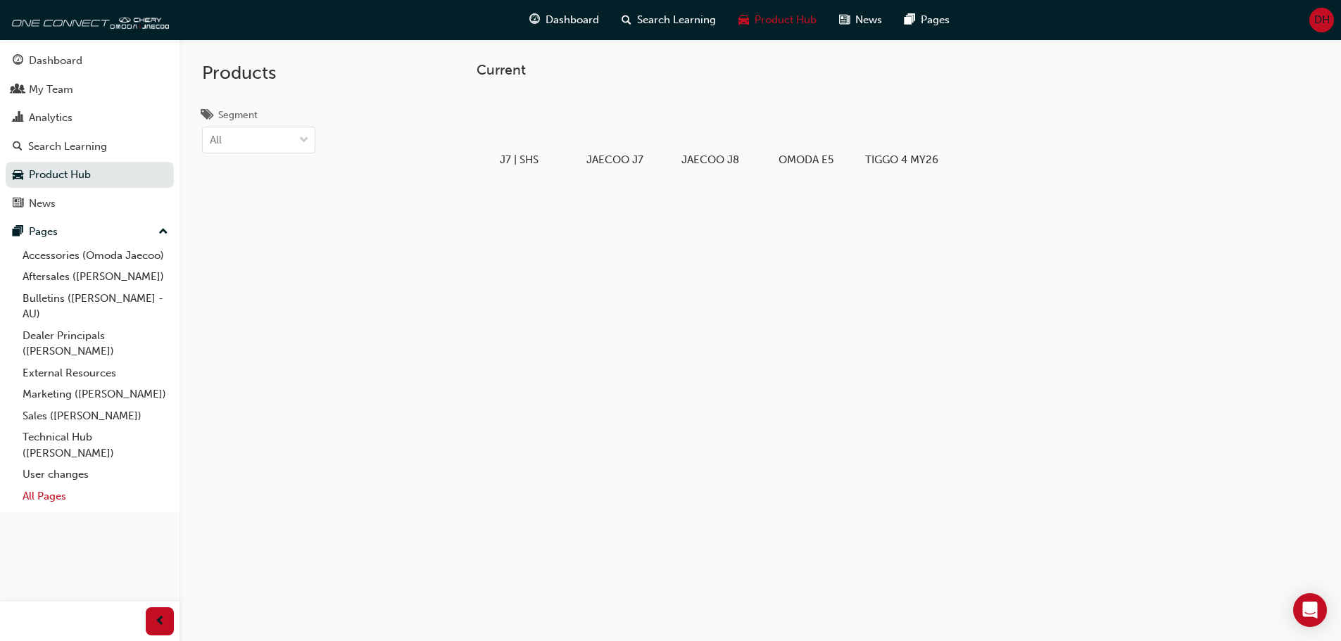
click at [56, 497] on link "All Pages" at bounding box center [95, 497] width 157 height 22
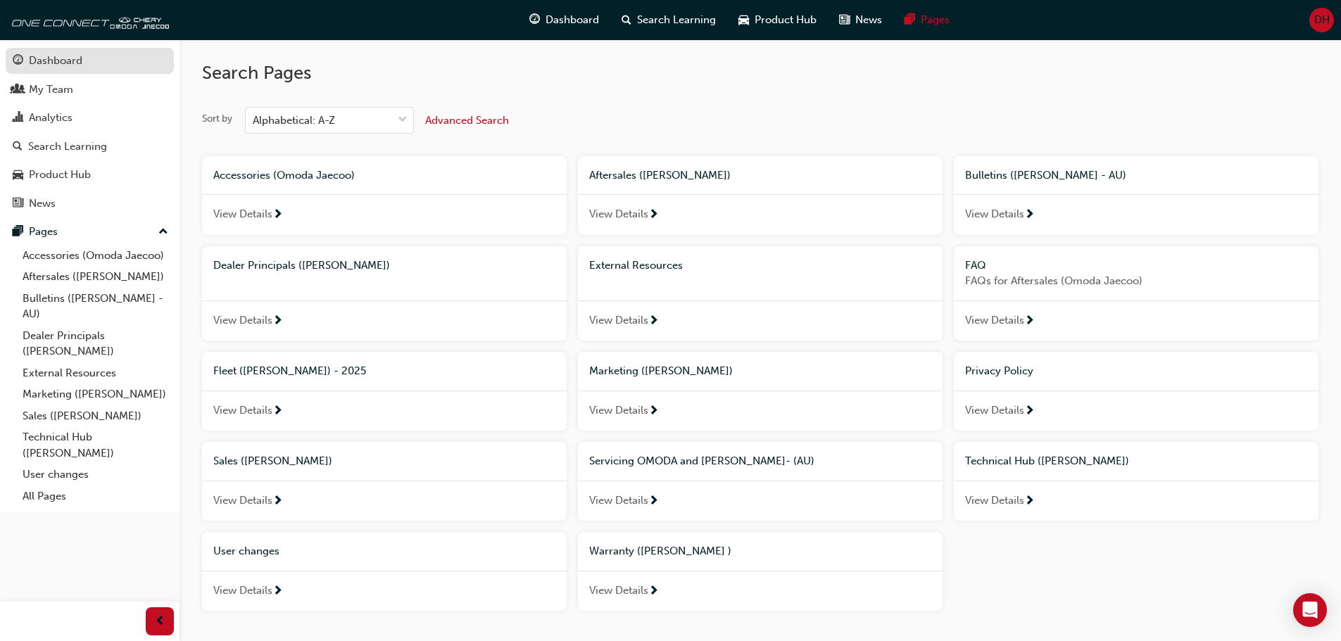
click at [56, 55] on div "Dashboard" at bounding box center [55, 61] width 53 height 16
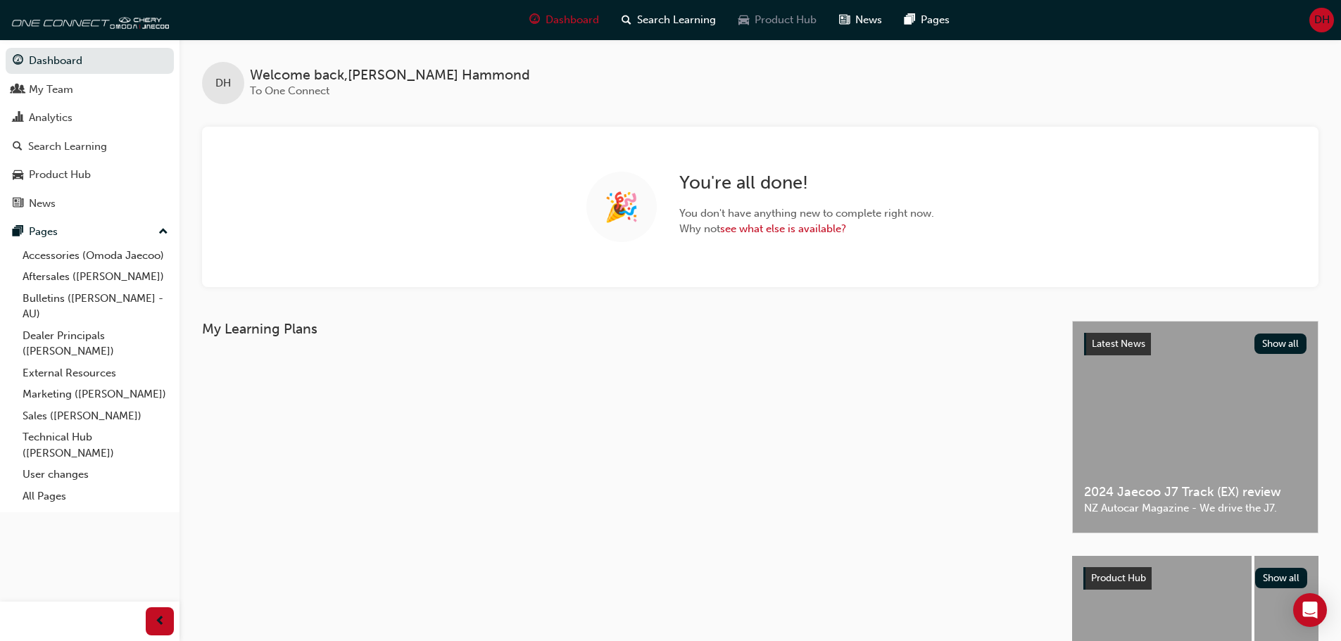
click at [775, 15] on span "Product Hub" at bounding box center [785, 20] width 62 height 16
click at [783, 17] on span "Product Hub" at bounding box center [785, 20] width 62 height 16
